Goal: Task Accomplishment & Management: Complete application form

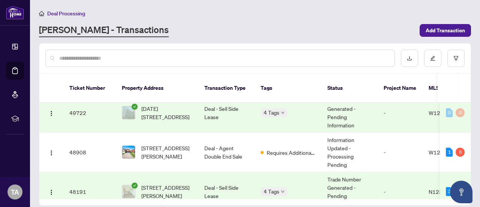
scroll to position [125, 0]
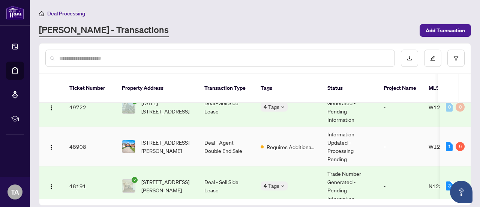
click at [222, 135] on td "Deal - Agent Double End Sale" at bounding box center [227, 146] width 56 height 39
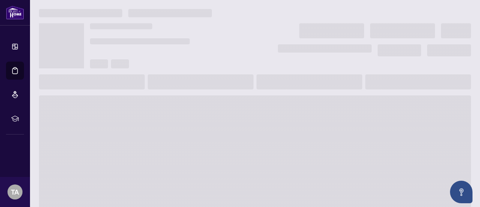
click at [222, 135] on span at bounding box center [255, 155] width 432 height 120
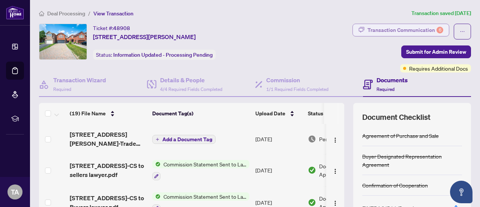
click at [377, 32] on div "Transaction Communication 6" at bounding box center [406, 30] width 76 height 12
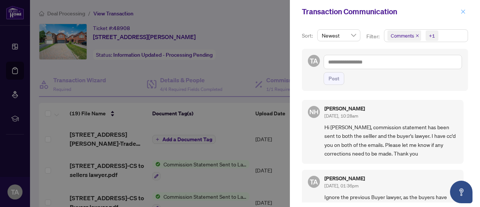
click at [464, 12] on icon "close" at bounding box center [463, 11] width 5 height 5
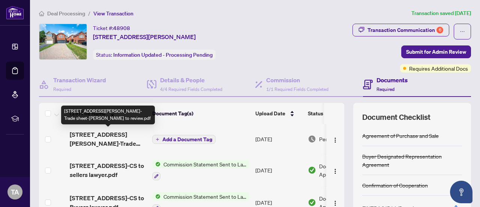
click at [128, 137] on span "[STREET_ADDRESS][PERSON_NAME]-Trade sheet-[PERSON_NAME] to review.pdf" at bounding box center [108, 139] width 77 height 18
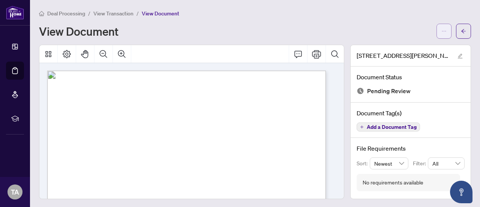
click at [442, 33] on icon "ellipsis" at bounding box center [444, 31] width 5 height 5
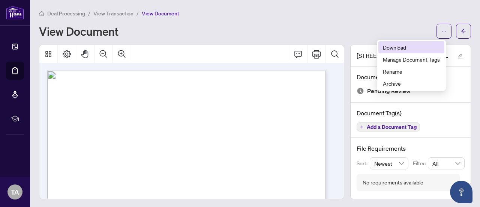
click at [404, 48] on span "Download" at bounding box center [411, 47] width 57 height 8
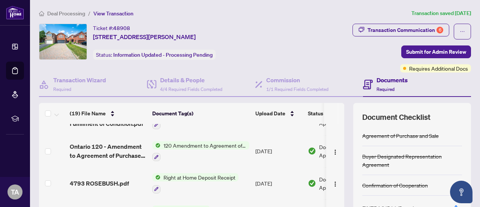
scroll to position [241, 0]
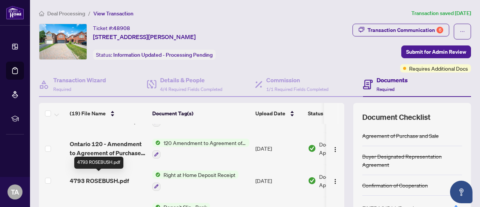
click at [102, 176] on span "4793 ROSEBUSH.pdf" at bounding box center [99, 180] width 59 height 9
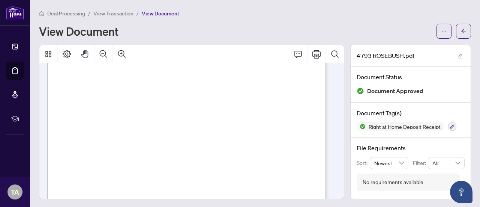
scroll to position [75, 0]
drag, startPoint x: 115, startPoint y: 134, endPoint x: 158, endPoint y: 134, distance: 43.5
click at [158, 134] on span "12378621 CANADA INC" at bounding box center [137, 134] width 44 height 4
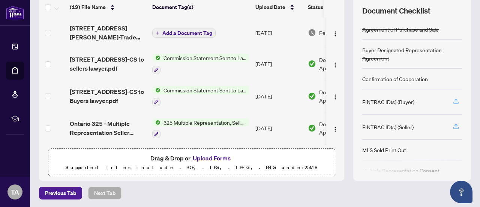
click at [453, 99] on icon "button" at bounding box center [456, 101] width 7 height 7
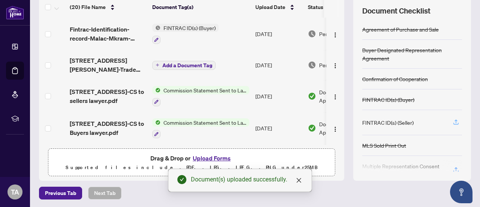
click at [453, 119] on icon "button" at bounding box center [456, 122] width 7 height 7
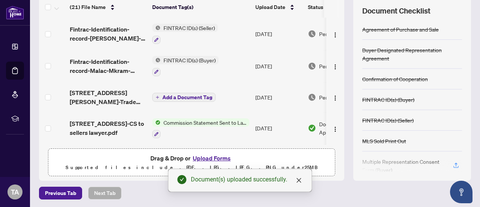
click at [211, 157] on button "Upload Forms" at bounding box center [212, 158] width 42 height 10
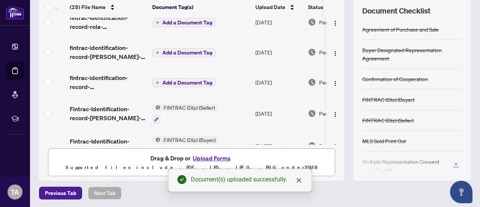
scroll to position [31, 0]
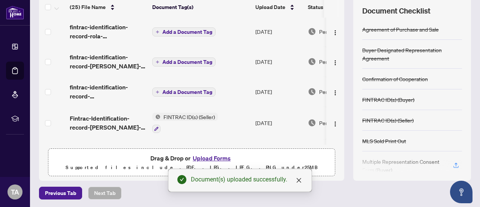
click at [176, 91] on span "Add a Document Tag" at bounding box center [188, 91] width 50 height 5
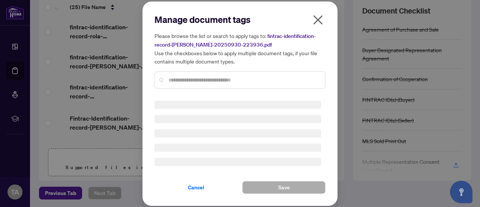
click at [174, 76] on input "text" at bounding box center [244, 80] width 151 height 8
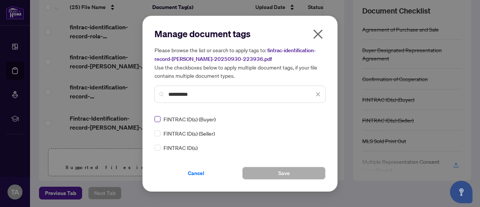
type input "**********"
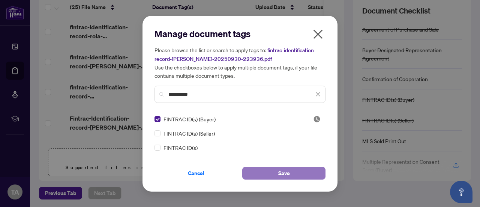
click at [279, 172] on span "Save" at bounding box center [285, 173] width 12 height 12
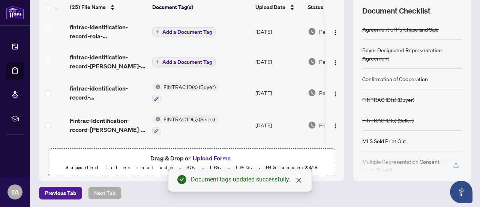
click at [189, 63] on span "Add a Document Tag" at bounding box center [188, 61] width 50 height 5
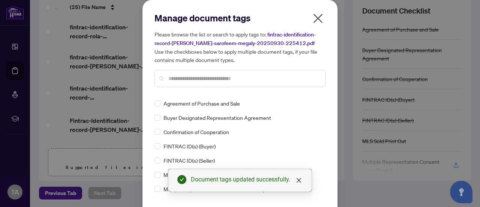
click at [181, 80] on input "text" at bounding box center [244, 78] width 151 height 8
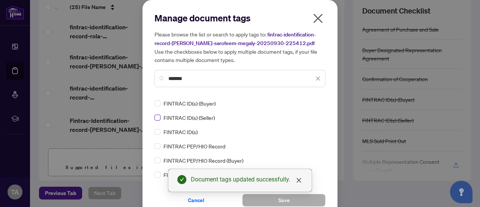
type input "*******"
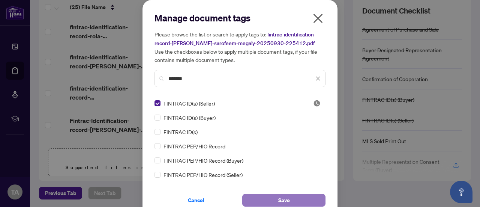
click at [273, 199] on button "Save" at bounding box center [283, 200] width 83 height 13
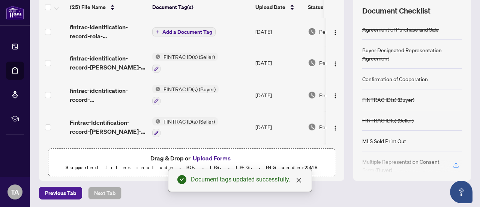
click at [186, 32] on span "Add a Document Tag" at bounding box center [188, 31] width 50 height 5
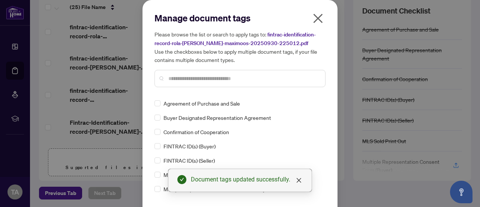
click at [190, 79] on input "text" at bounding box center [244, 78] width 151 height 8
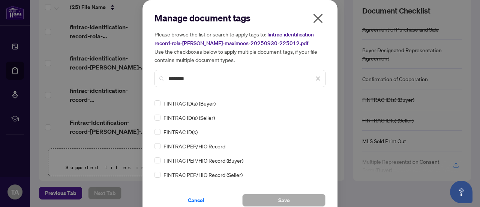
type input "*******"
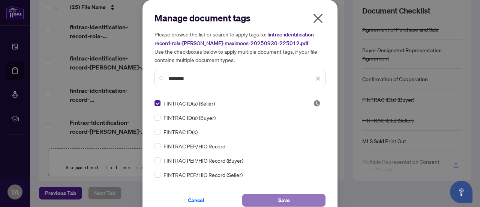
click at [279, 200] on span "Save" at bounding box center [285, 200] width 12 height 12
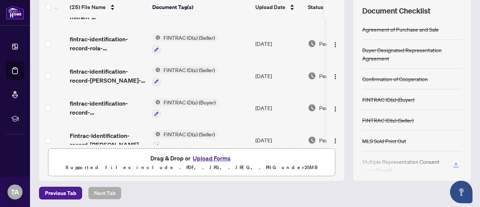
scroll to position [0, 0]
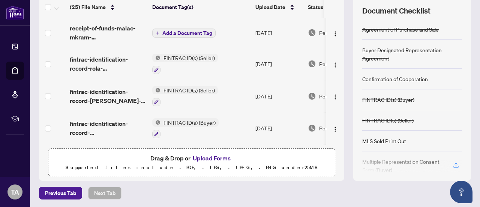
click at [176, 34] on span "Add a Document Tag" at bounding box center [188, 32] width 50 height 5
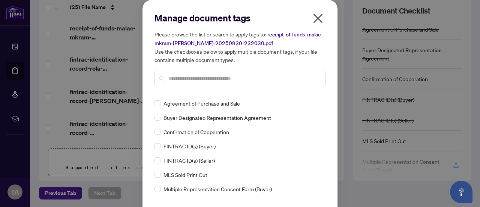
click at [189, 81] on input "text" at bounding box center [244, 78] width 151 height 8
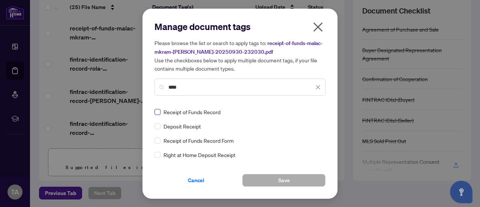
type input "****"
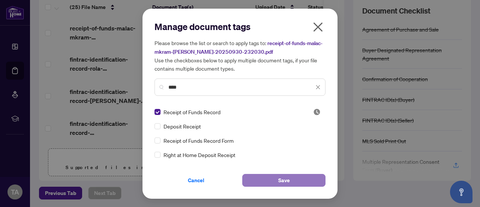
click at [278, 181] on button "Save" at bounding box center [283, 180] width 83 height 13
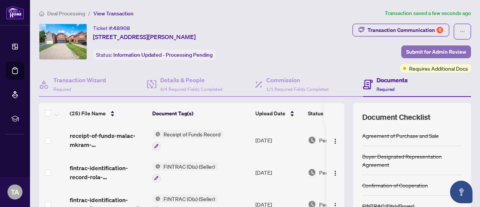
click at [430, 50] on span "Submit for Admin Review" at bounding box center [437, 52] width 60 height 12
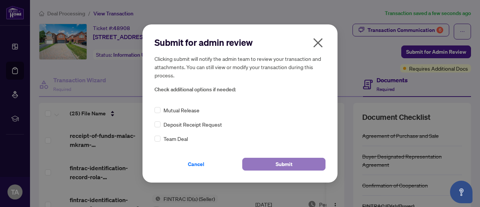
click at [268, 162] on button "Submit" at bounding box center [283, 164] width 83 height 13
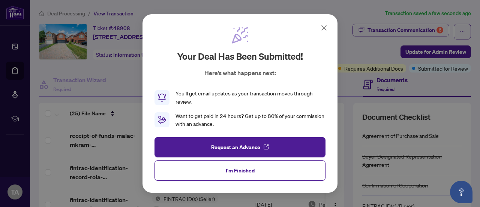
click at [326, 27] on icon at bounding box center [324, 27] width 9 height 9
